Goal: Transaction & Acquisition: Purchase product/service

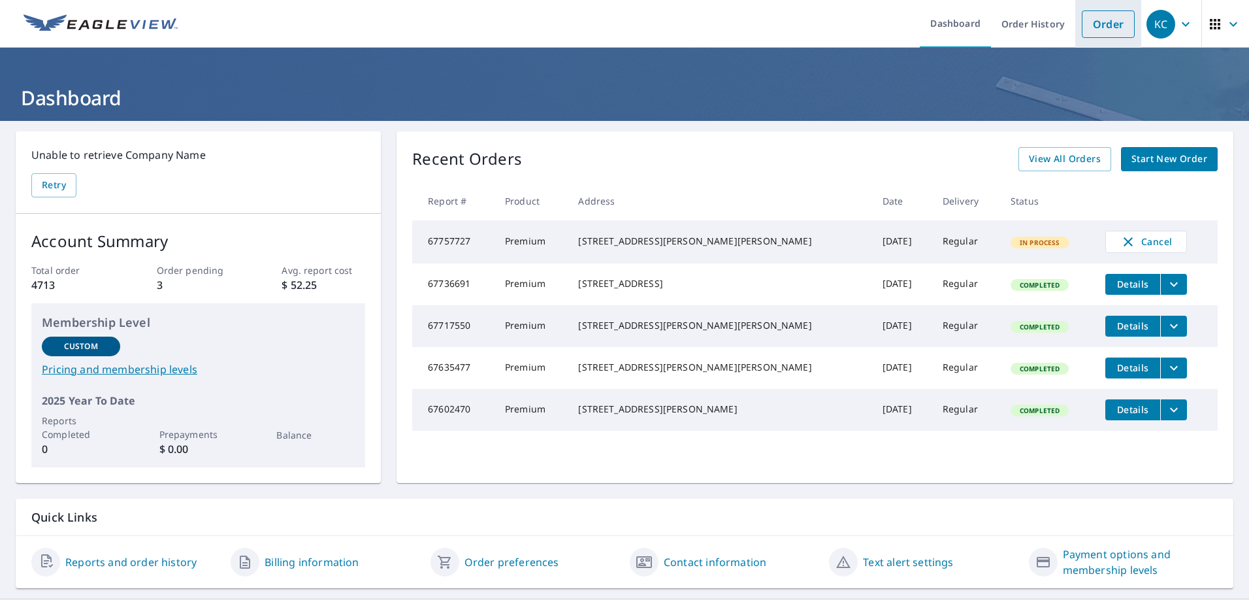
click at [1110, 26] on link "Order" at bounding box center [1108, 23] width 53 height 27
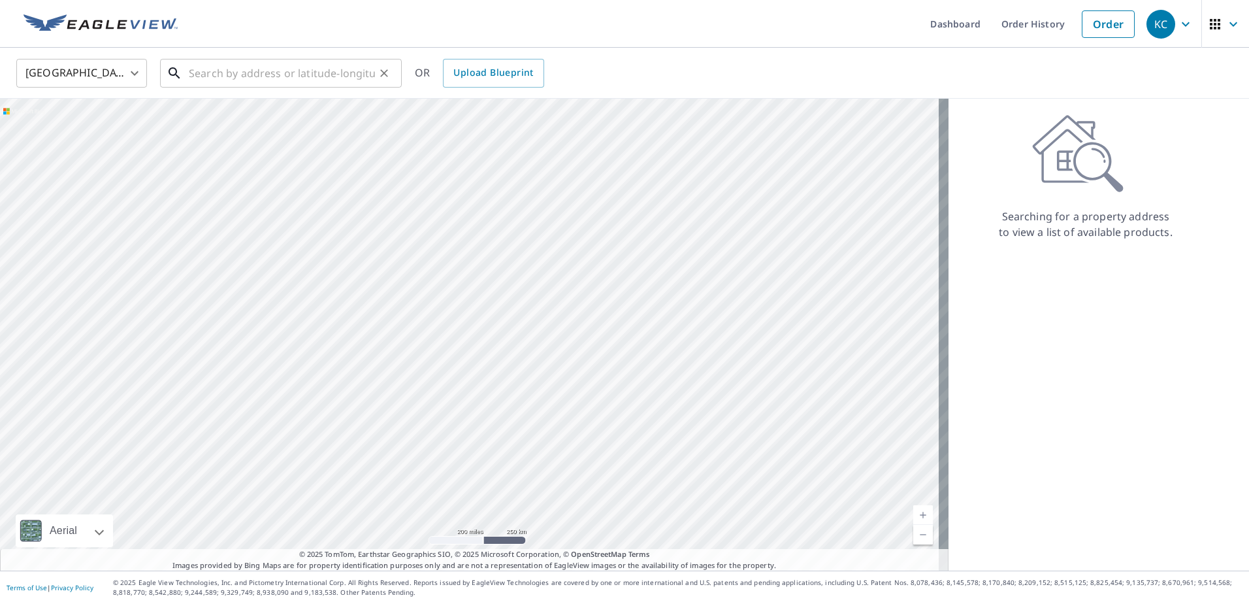
click at [285, 74] on input "text" at bounding box center [282, 73] width 186 height 37
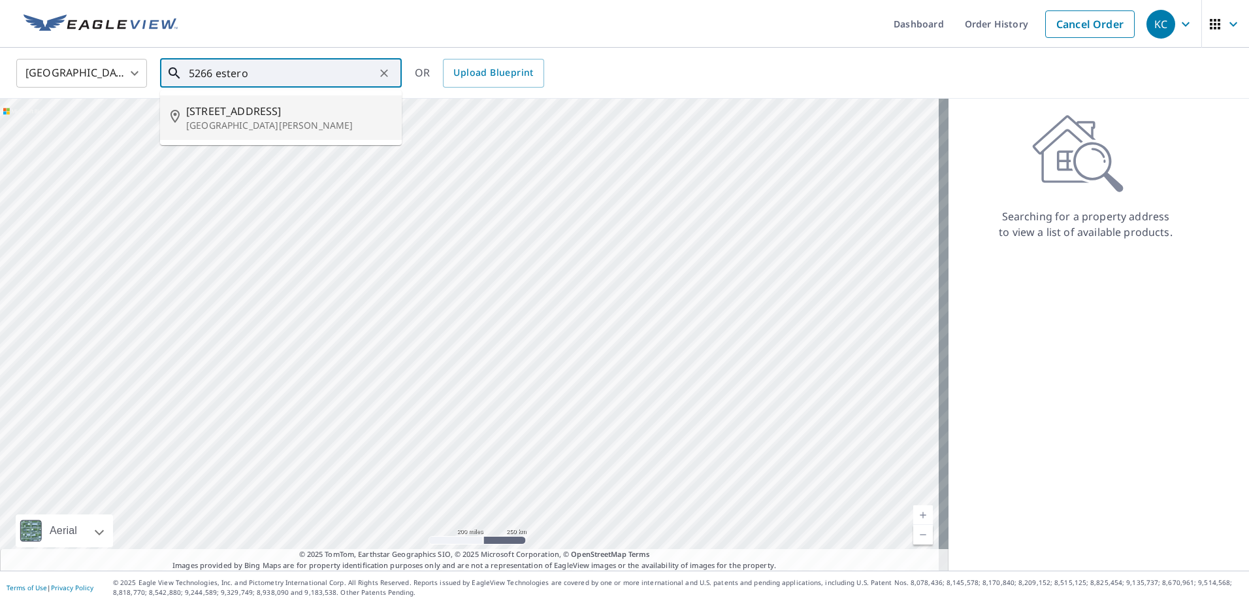
click at [280, 124] on p "[GEOGRAPHIC_DATA][PERSON_NAME]" at bounding box center [288, 125] width 205 height 13
type input "[STREET_ADDRESS][PERSON_NAME]"
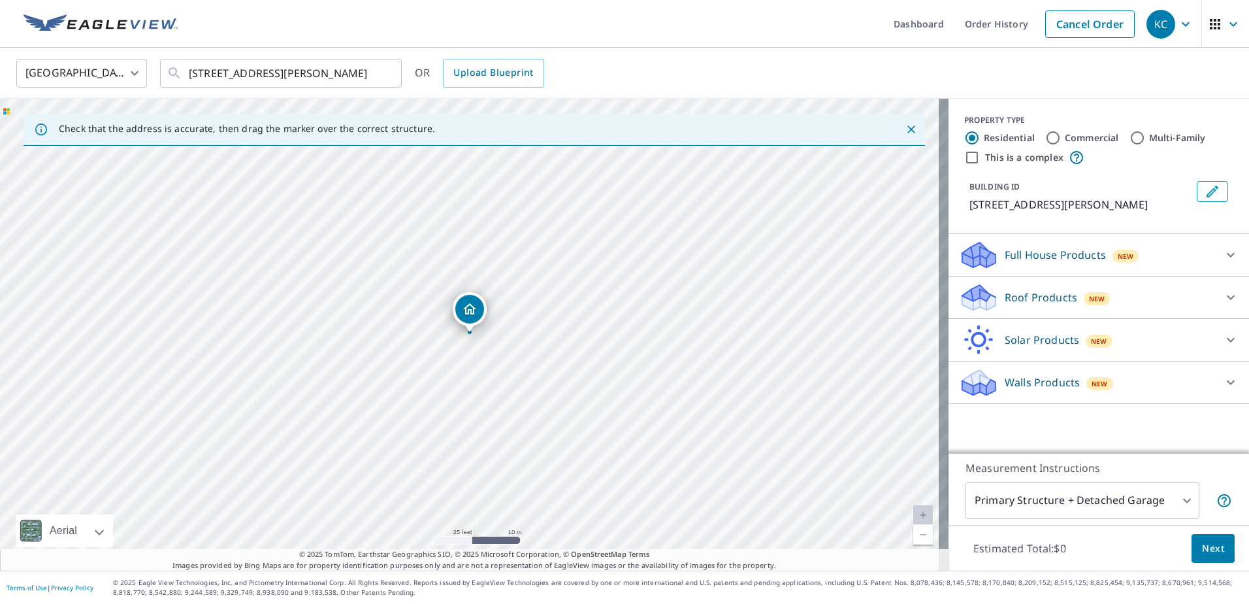
click at [1012, 305] on p "Roof Products" at bounding box center [1041, 297] width 73 height 16
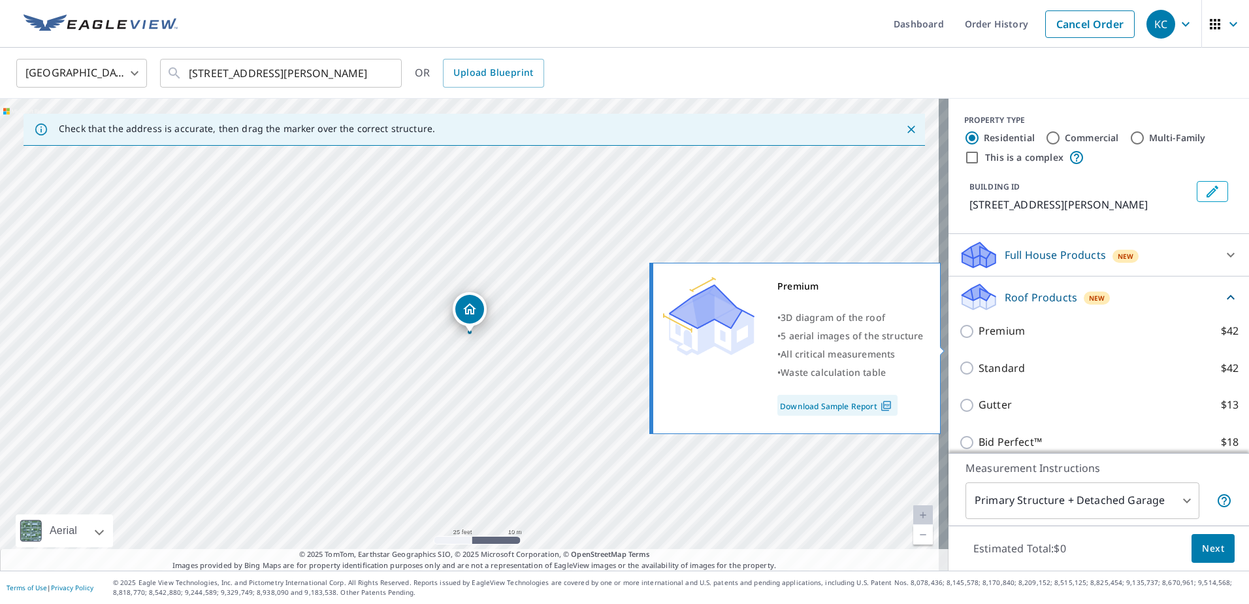
click at [961, 339] on input "Premium $42" at bounding box center [969, 331] width 20 height 16
checkbox input "true"
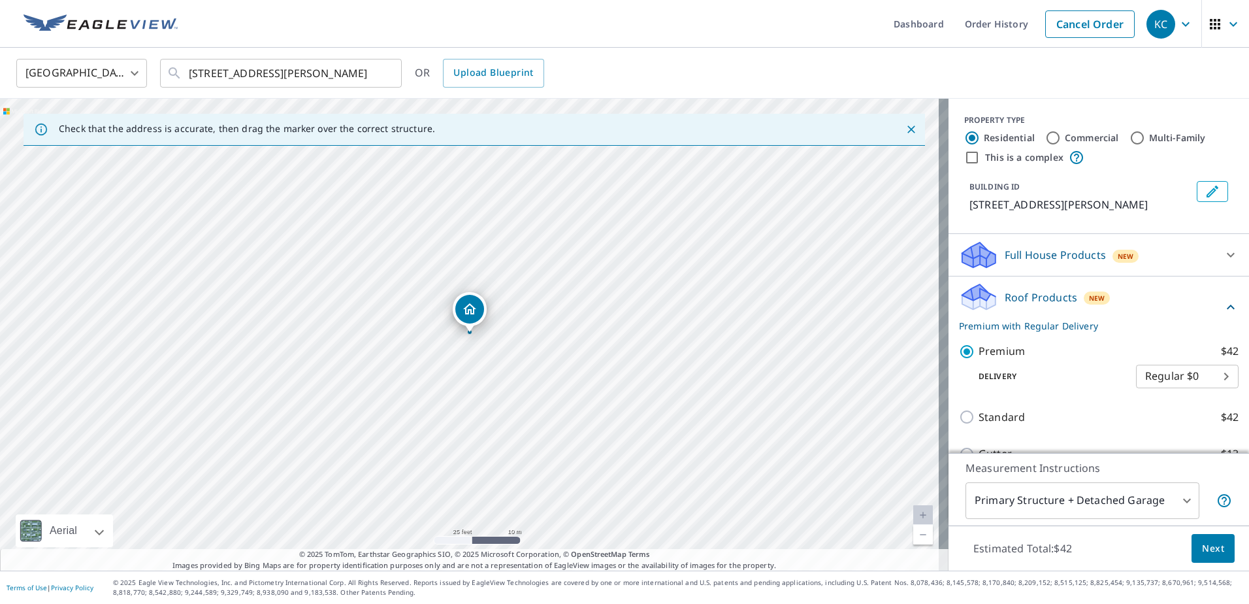
click at [1208, 546] on span "Next" at bounding box center [1213, 548] width 22 height 16
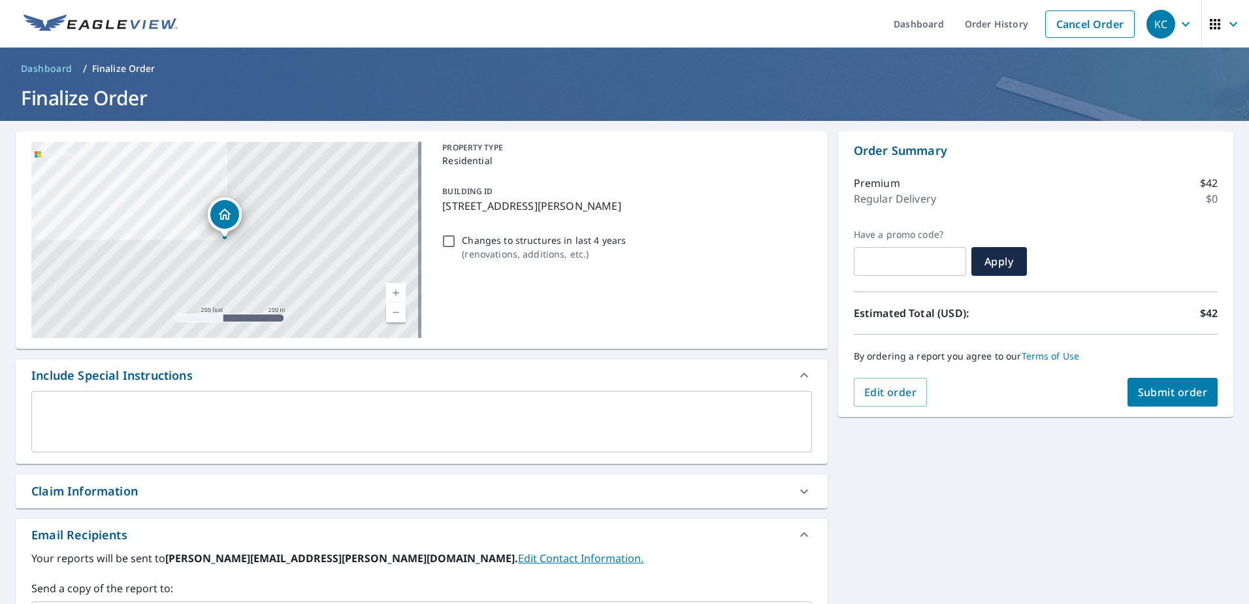
click at [1164, 390] on span "Submit order" at bounding box center [1173, 392] width 70 height 14
checkbox input "true"
